Goal: Information Seeking & Learning: Learn about a topic

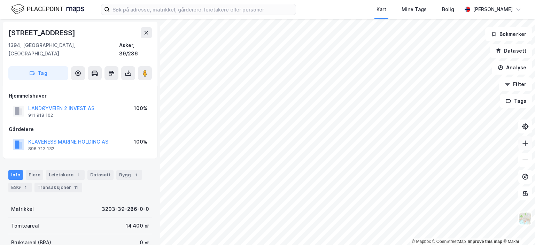
click at [526, 145] on icon at bounding box center [525, 143] width 1 height 6
